Goal: Task Accomplishment & Management: Manage account settings

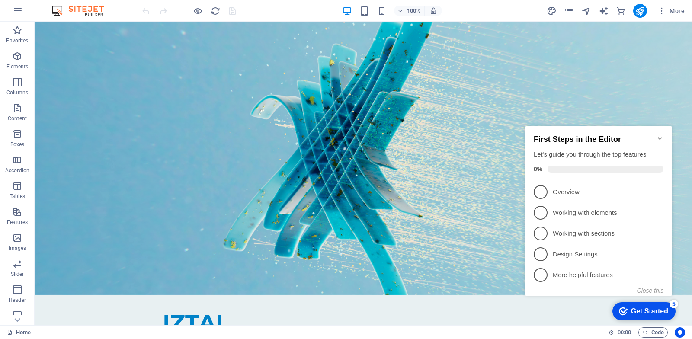
click at [660, 137] on icon "Minimize checklist" at bounding box center [660, 138] width 4 height 3
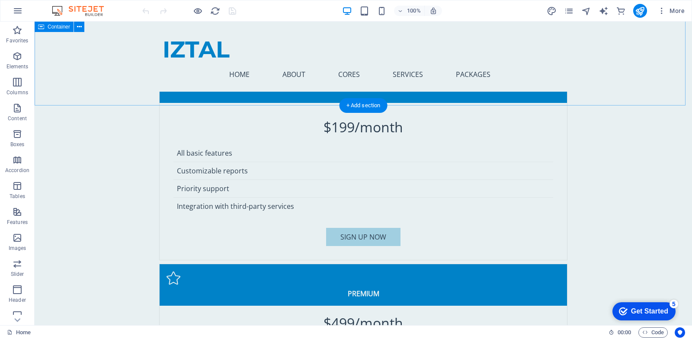
scroll to position [5182, 0]
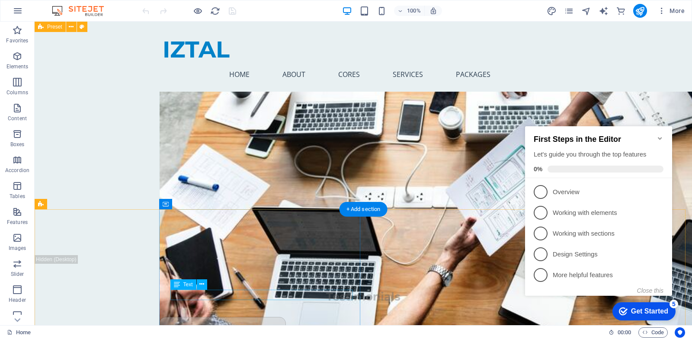
scroll to position [6090, 0]
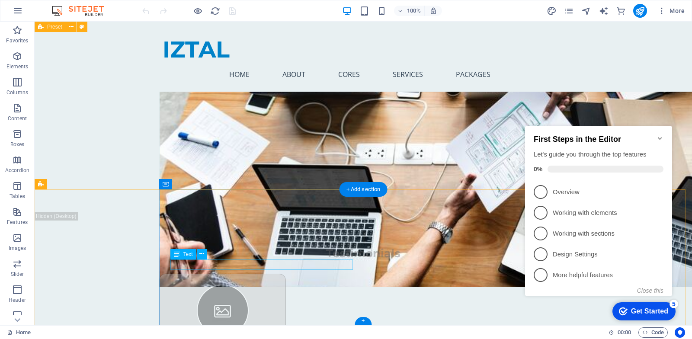
drag, startPoint x: 223, startPoint y: 264, endPoint x: 230, endPoint y: 264, distance: 6.1
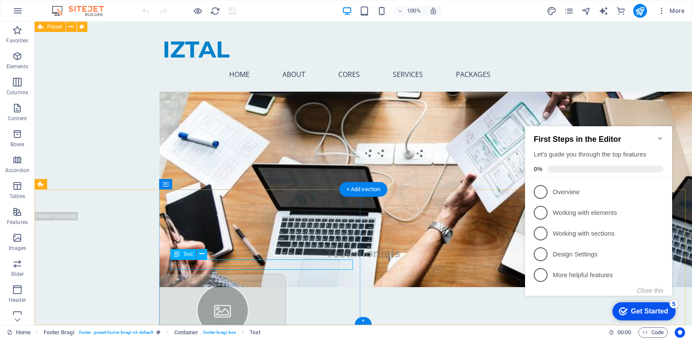
drag, startPoint x: 223, startPoint y: 266, endPoint x: 229, endPoint y: 266, distance: 6.1
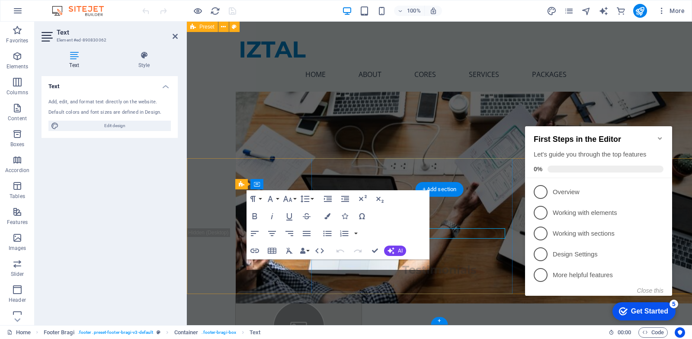
scroll to position [6121, 0]
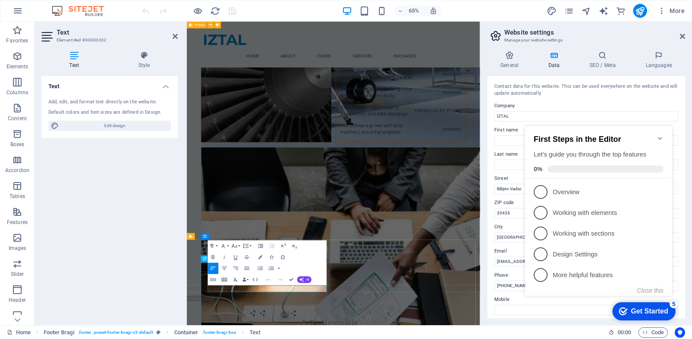
click at [299, 264] on div "Paragraph Format Normal Heading 1 Heading 2 Heading 3 Heading 4 Heading 5 Headi…" at bounding box center [267, 262] width 119 height 45
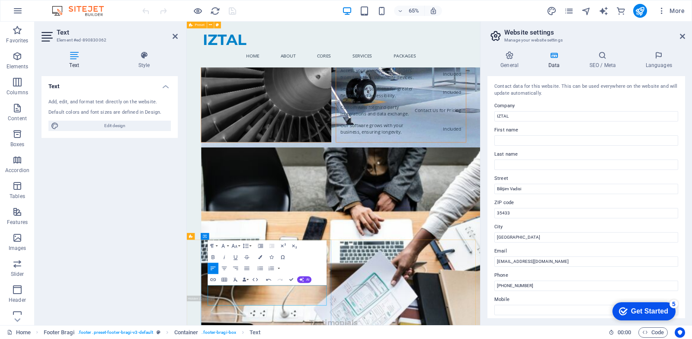
click at [542, 287] on input "[PHONE_NUMBER]" at bounding box center [586, 286] width 184 height 10
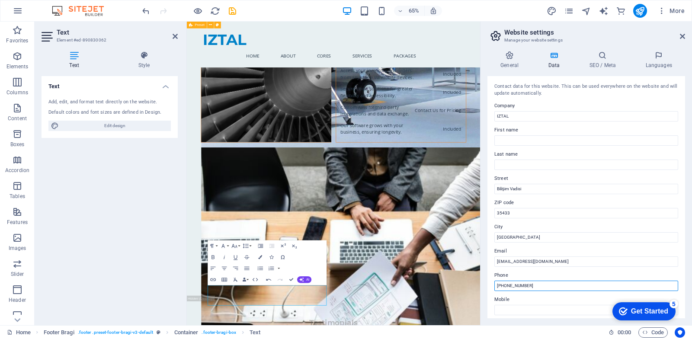
drag, startPoint x: 543, startPoint y: 287, endPoint x: 482, endPoint y: 283, distance: 60.6
click at [482, 283] on div "General Data SEO / Meta Languages Website name Logo Drag files here, click to c…" at bounding box center [585, 184] width 211 height 281
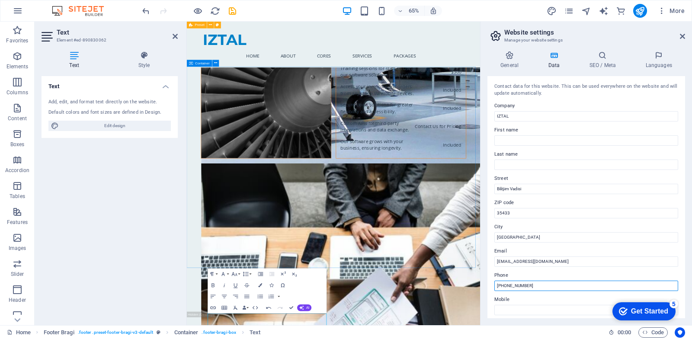
scroll to position [6078, 0]
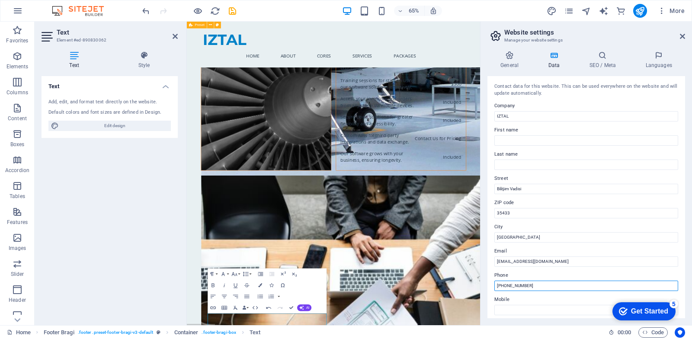
type input "[PHONE_NUMBER]"
click at [586, 91] on div "Contact data for this website. This can be used everywhere on the website and w…" at bounding box center [586, 90] width 184 height 14
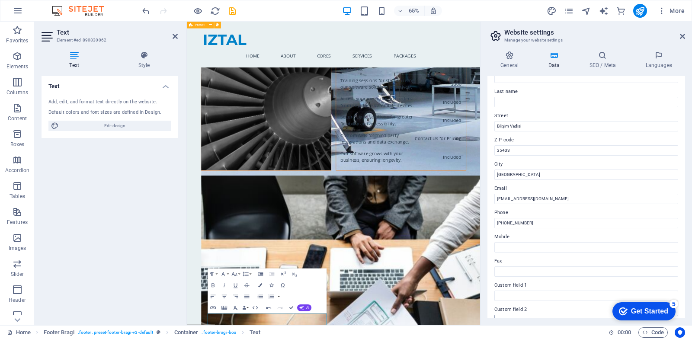
scroll to position [0, 0]
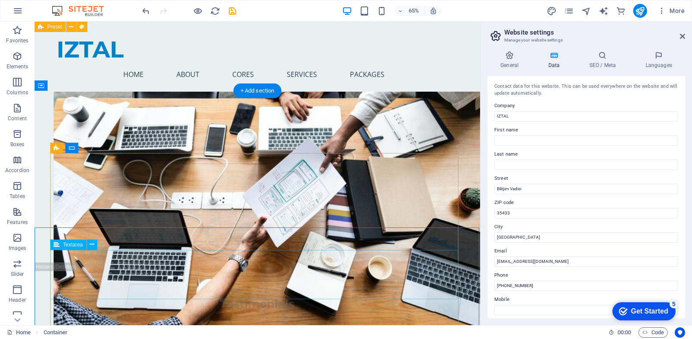
scroll to position [6173, 0]
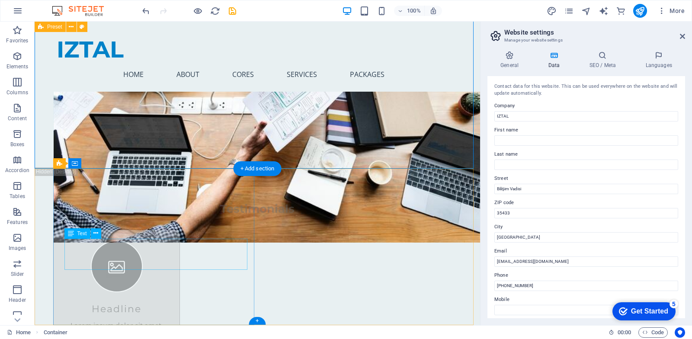
drag, startPoint x: 96, startPoint y: 385, endPoint x: 227, endPoint y: 258, distance: 182.2
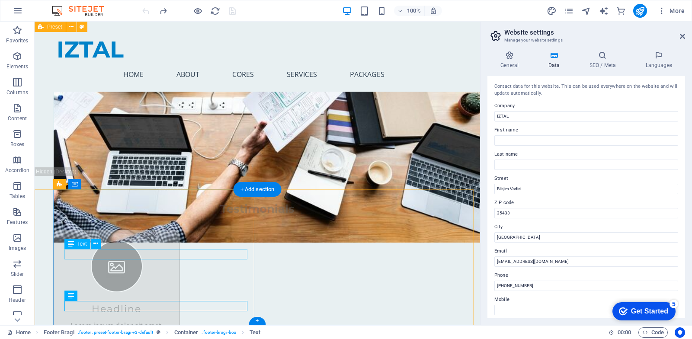
scroll to position [6152, 0]
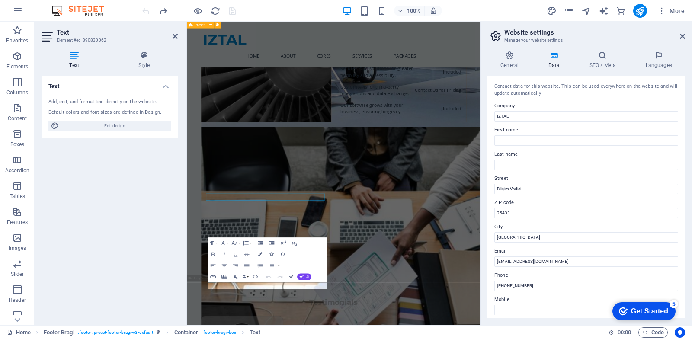
scroll to position [6126, 0]
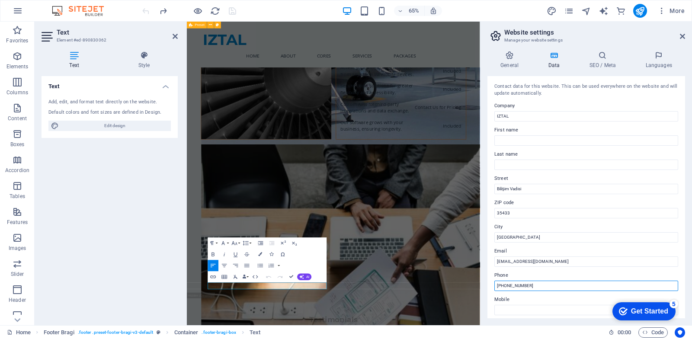
click at [534, 284] on input "[PHONE_NUMBER]" at bounding box center [586, 286] width 184 height 10
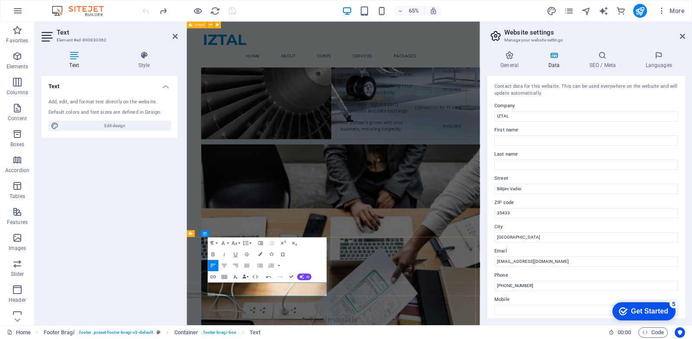
click at [587, 97] on div "Contact data for this website. This can be used everywhere on the website and w…" at bounding box center [586, 197] width 198 height 242
drag, startPoint x: 256, startPoint y: 455, endPoint x: 385, endPoint y: 305, distance: 197.7
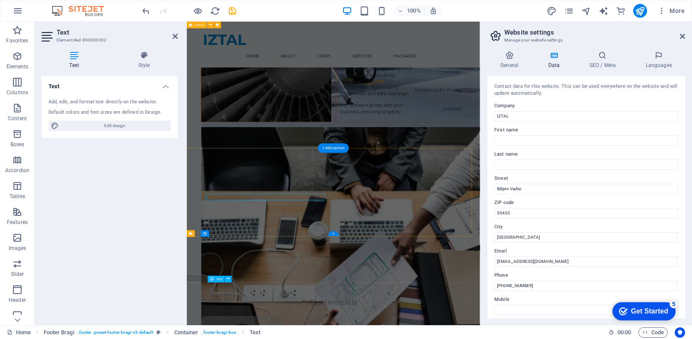
scroll to position [6126, 0]
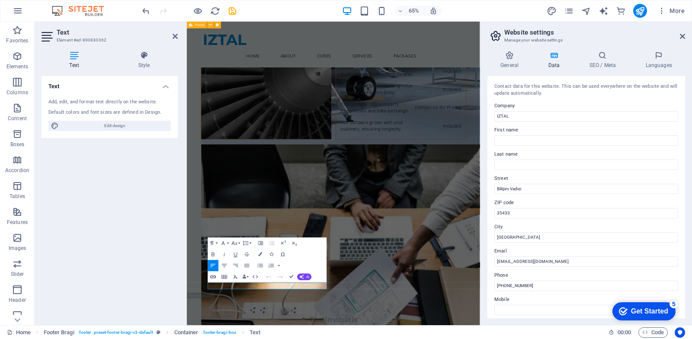
click at [217, 282] on button "Insert Link" at bounding box center [213, 276] width 11 height 11
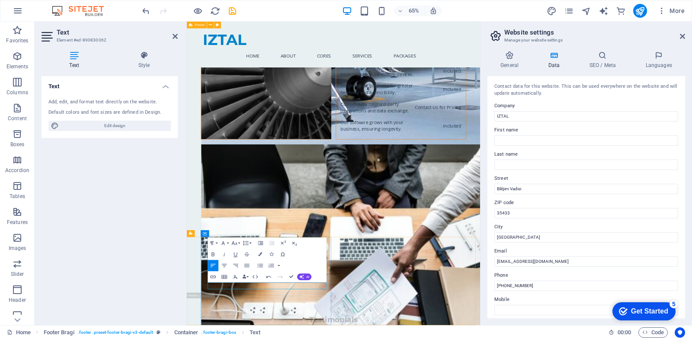
click at [533, 288] on input "[PHONE_NUMBER]" at bounding box center [586, 286] width 184 height 10
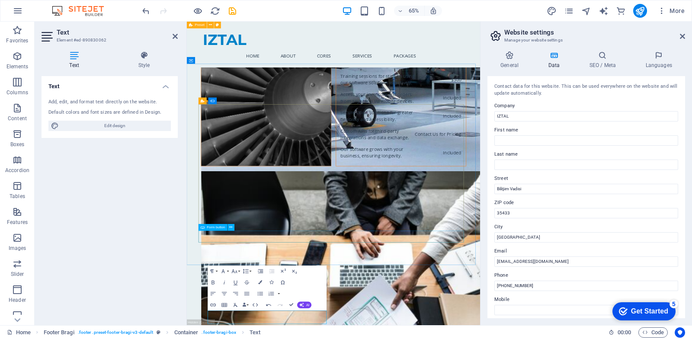
scroll to position [6082, 0]
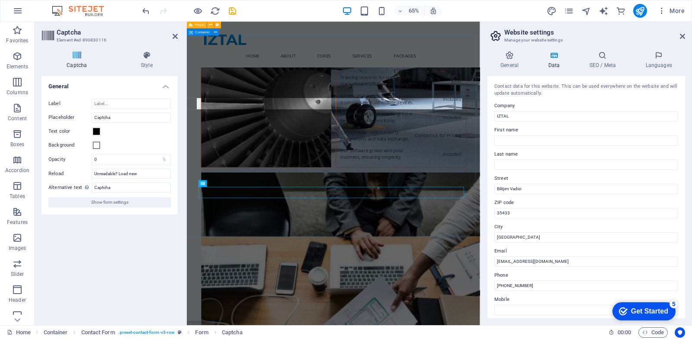
scroll to position [6136, 0]
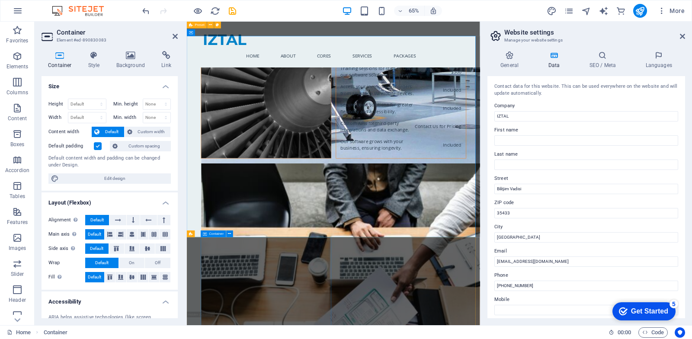
scroll to position [6093, 0]
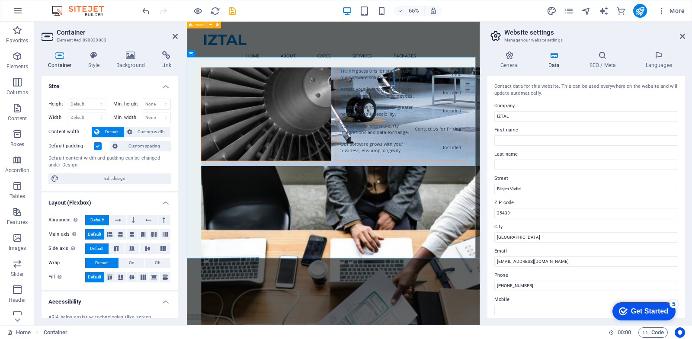
click at [137, 295] on h4 "Accessibility" at bounding box center [109, 299] width 136 height 16
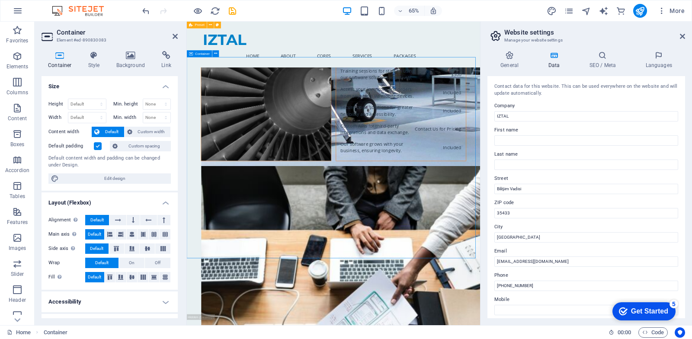
click at [128, 297] on h4 "Accessibility" at bounding box center [109, 301] width 136 height 21
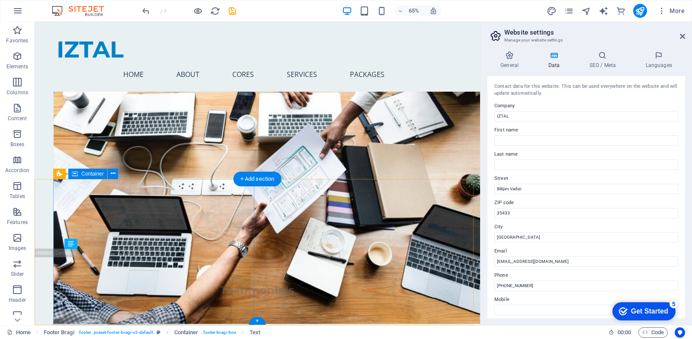
scroll to position [6163, 0]
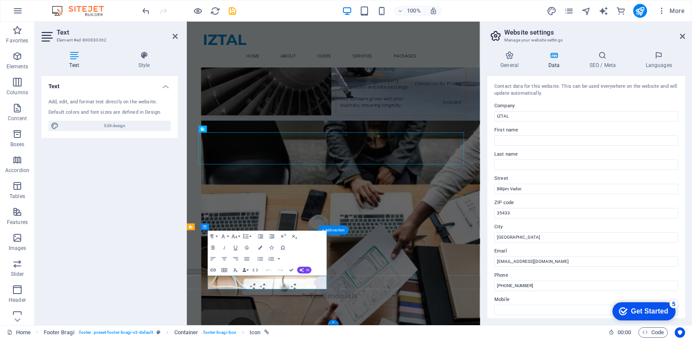
click at [69, 256] on div "Text Add, edit, and format text directly on the website. Default colors and fon…" at bounding box center [109, 197] width 136 height 242
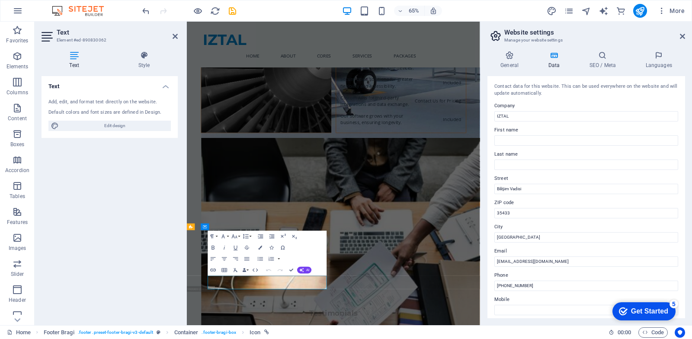
drag, startPoint x: 275, startPoint y: 415, endPoint x: 283, endPoint y: 416, distance: 8.3
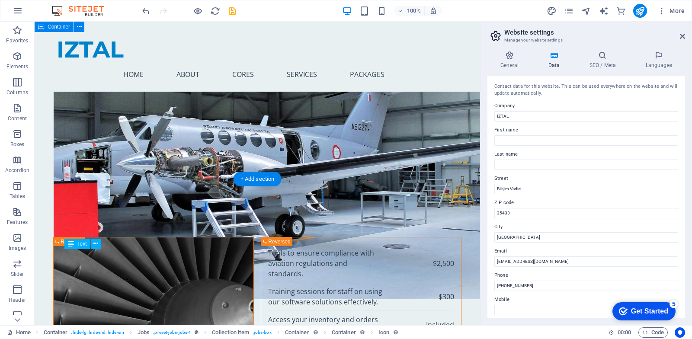
scroll to position [6163, 0]
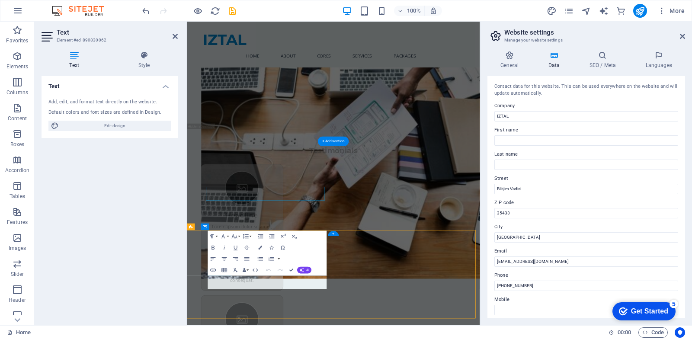
scroll to position [6136, 0]
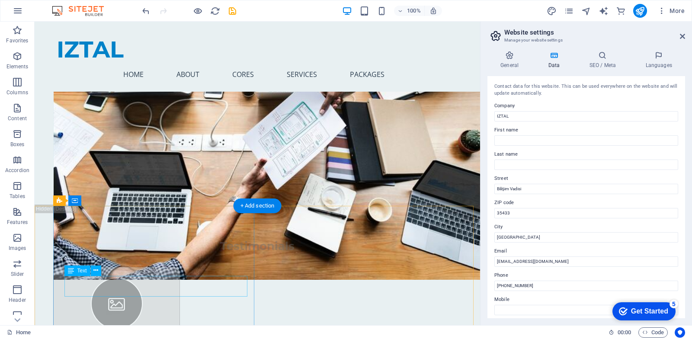
drag, startPoint x: 108, startPoint y: 284, endPoint x: 41, endPoint y: 405, distance: 137.8
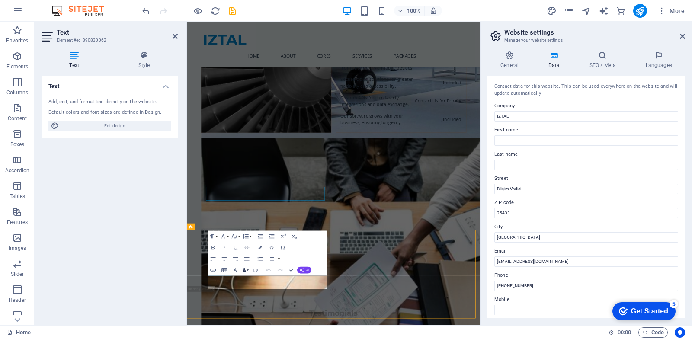
click at [243, 264] on button "Data Bindings" at bounding box center [246, 269] width 8 height 11
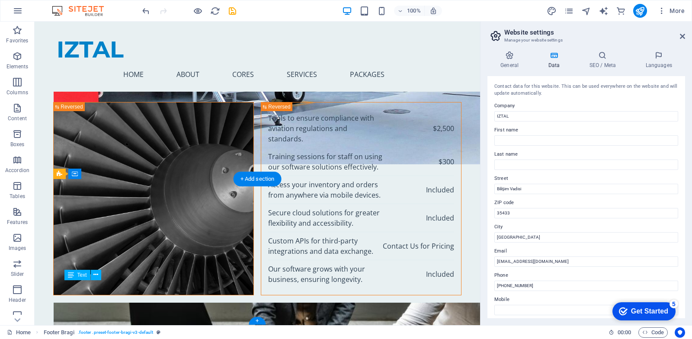
scroll to position [6163, 0]
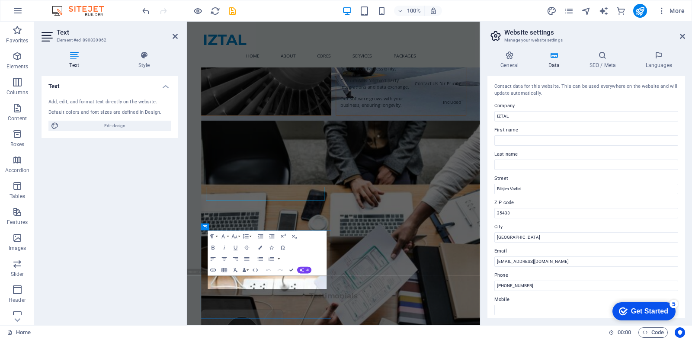
scroll to position [6136, 0]
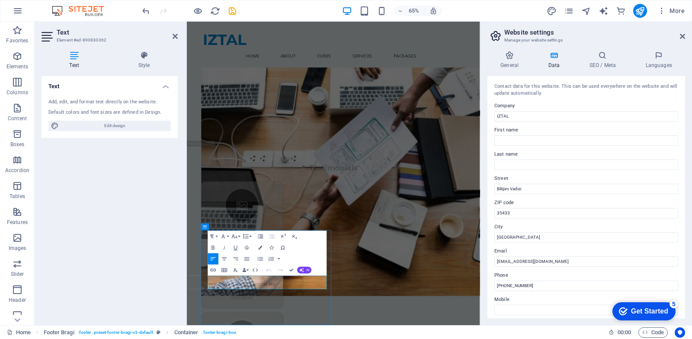
click at [0, 0] on div "H2" at bounding box center [0, 0] width 0 height 0
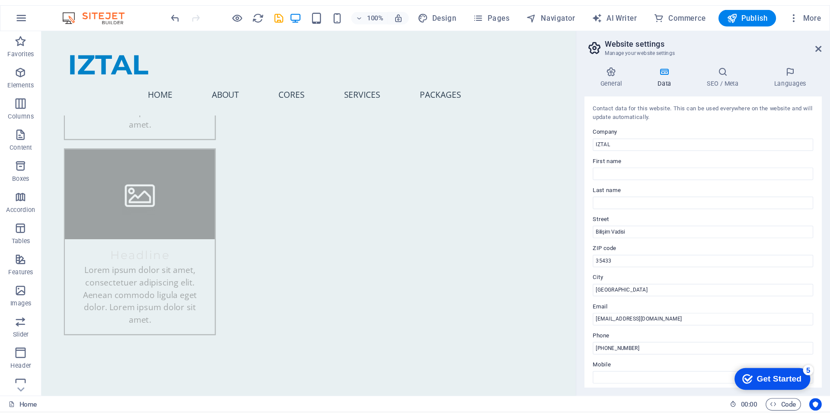
scroll to position [2653, 0]
